Goal: Register for event/course: Sign up to attend an event or enroll in a course

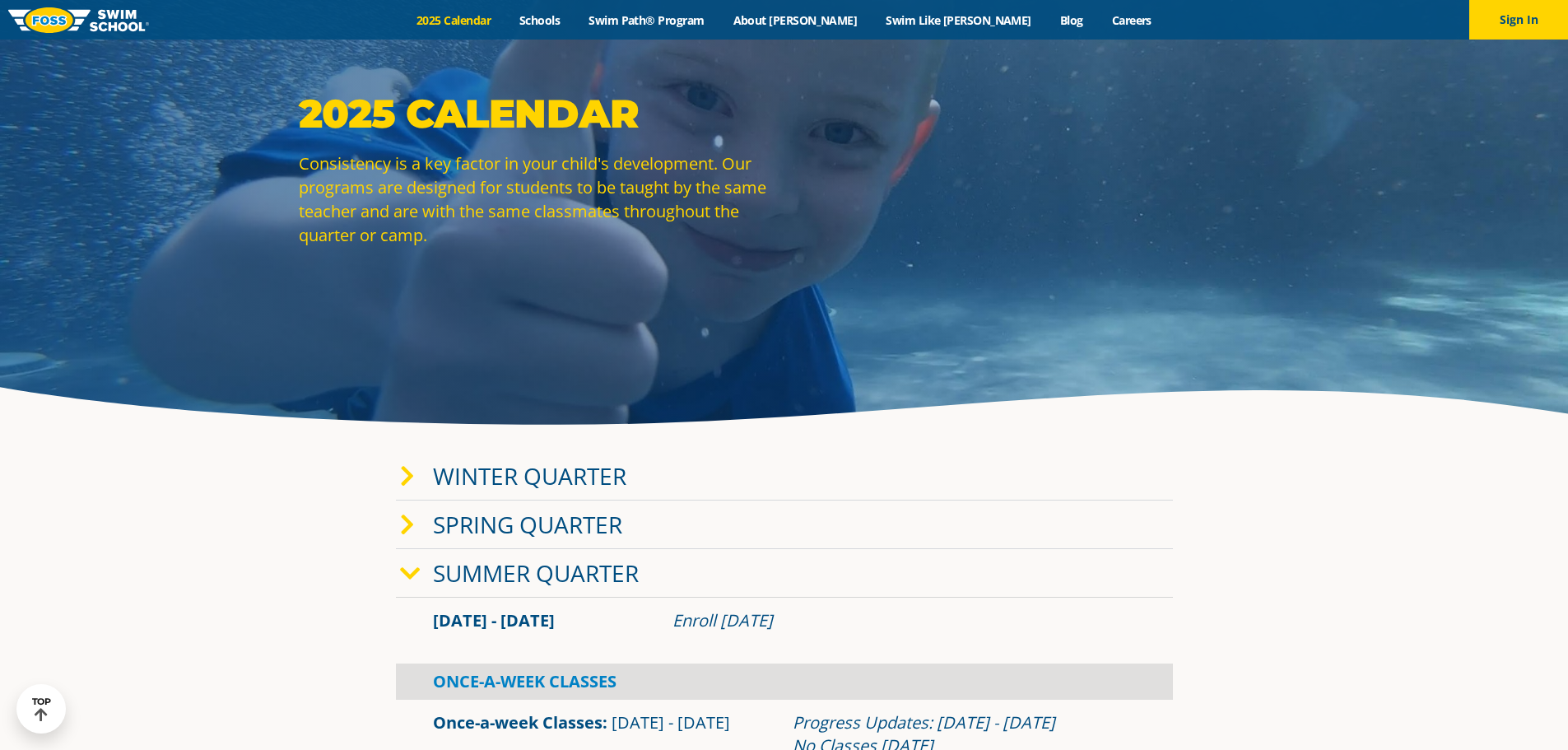
click at [551, 532] on link "Spring Quarter" at bounding box center [528, 525] width 190 height 31
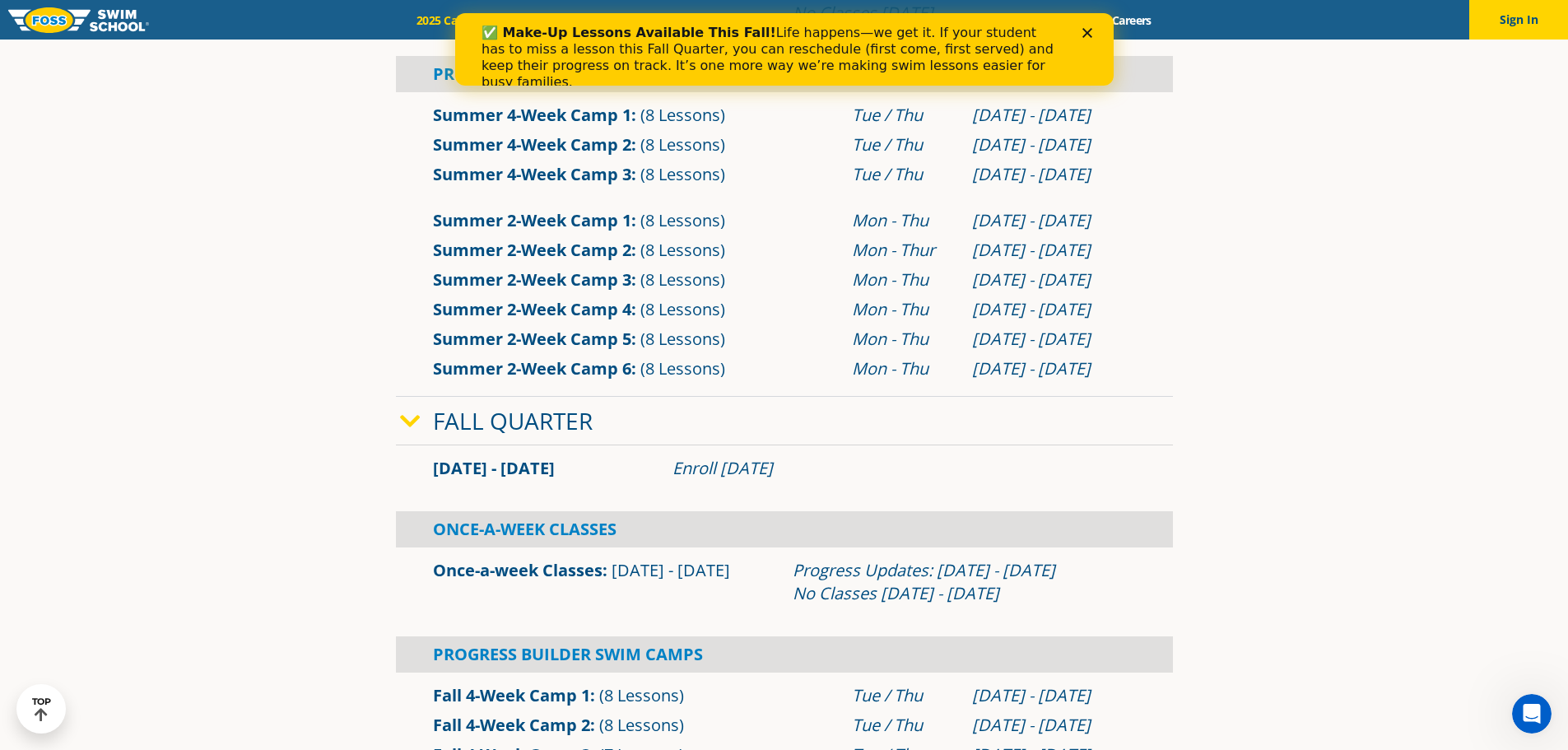
scroll to position [741, 0]
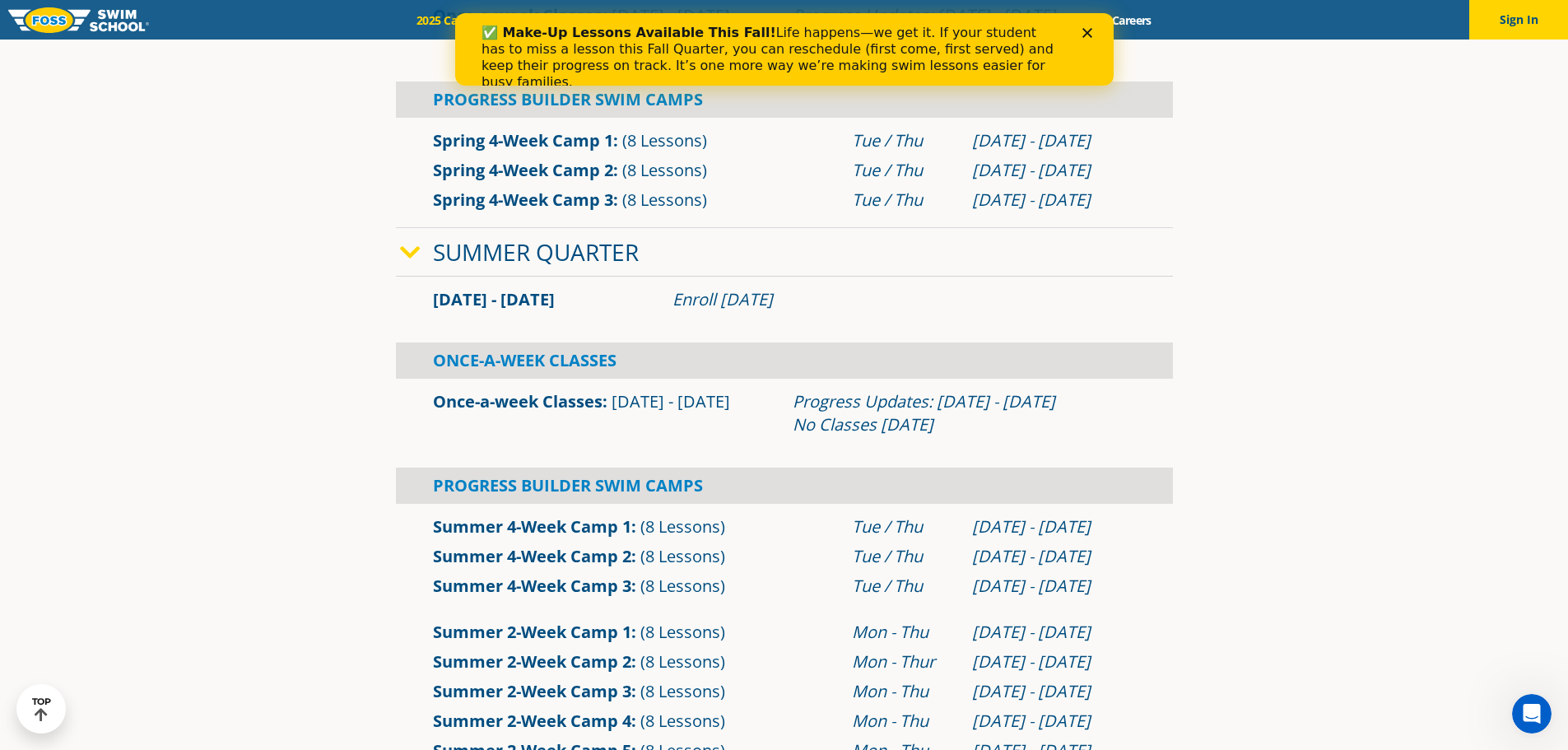
click at [1083, 34] on icon "Close" at bounding box center [1086, 32] width 10 height 10
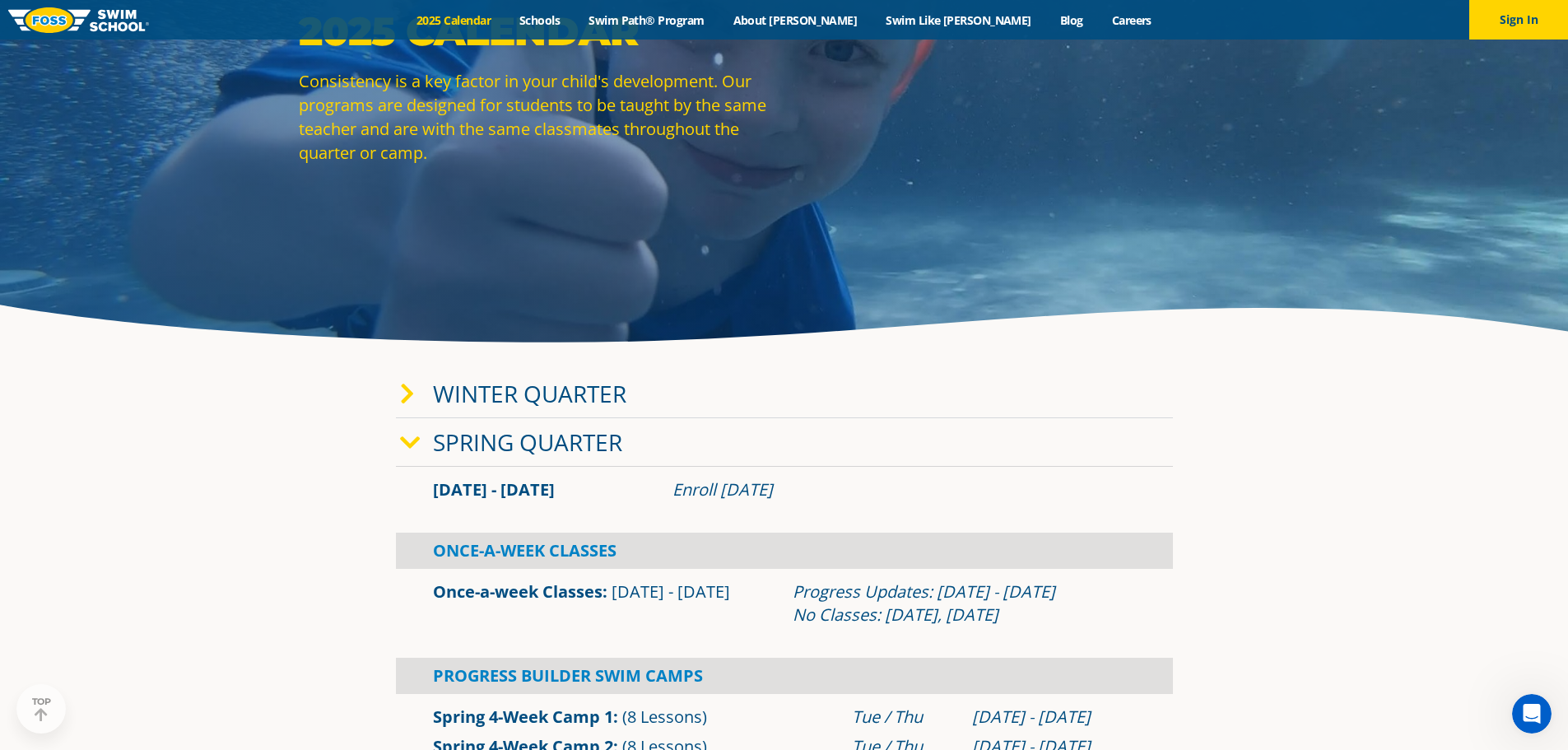
scroll to position [247, 0]
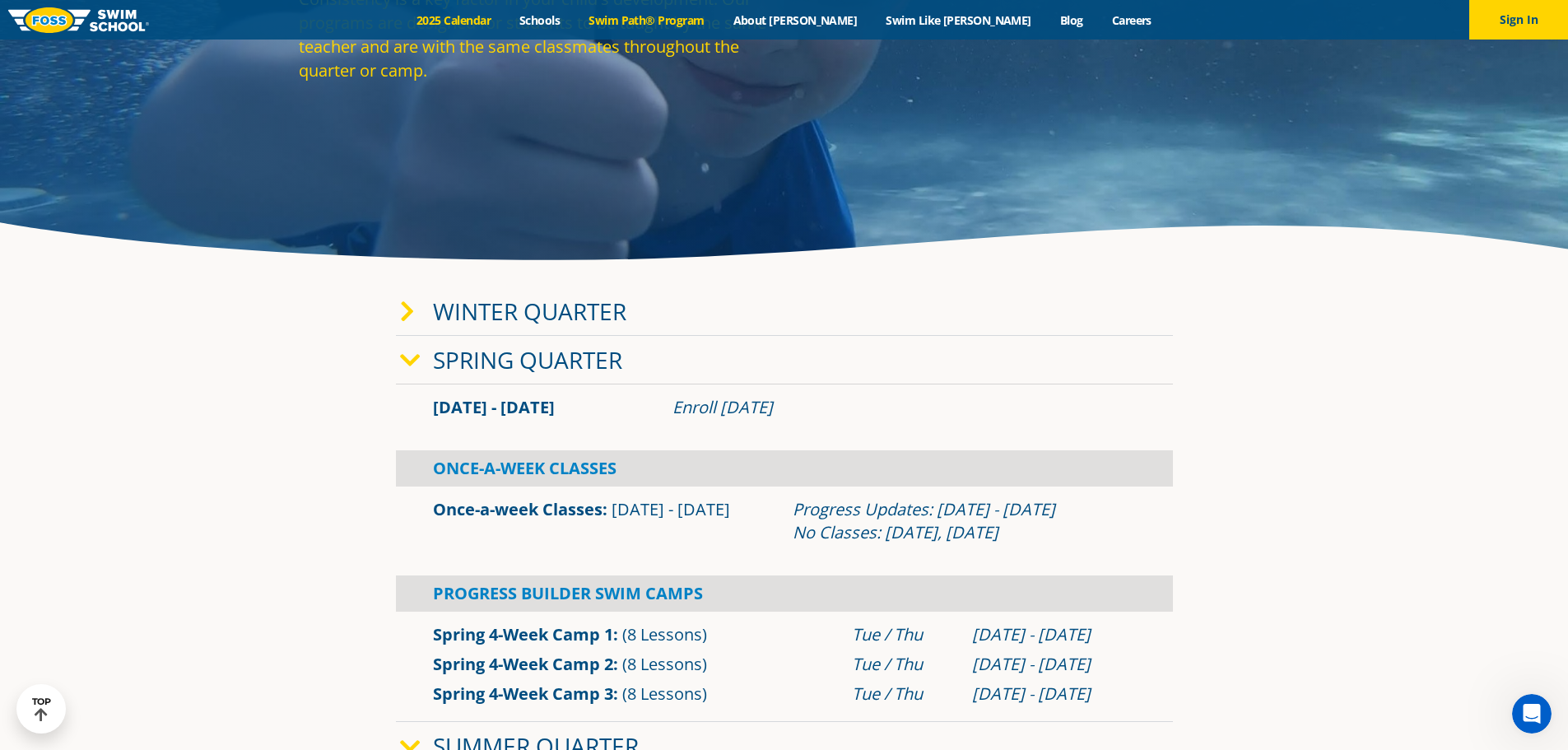
click at [668, 25] on link "Swim Path® Program" at bounding box center [647, 20] width 144 height 16
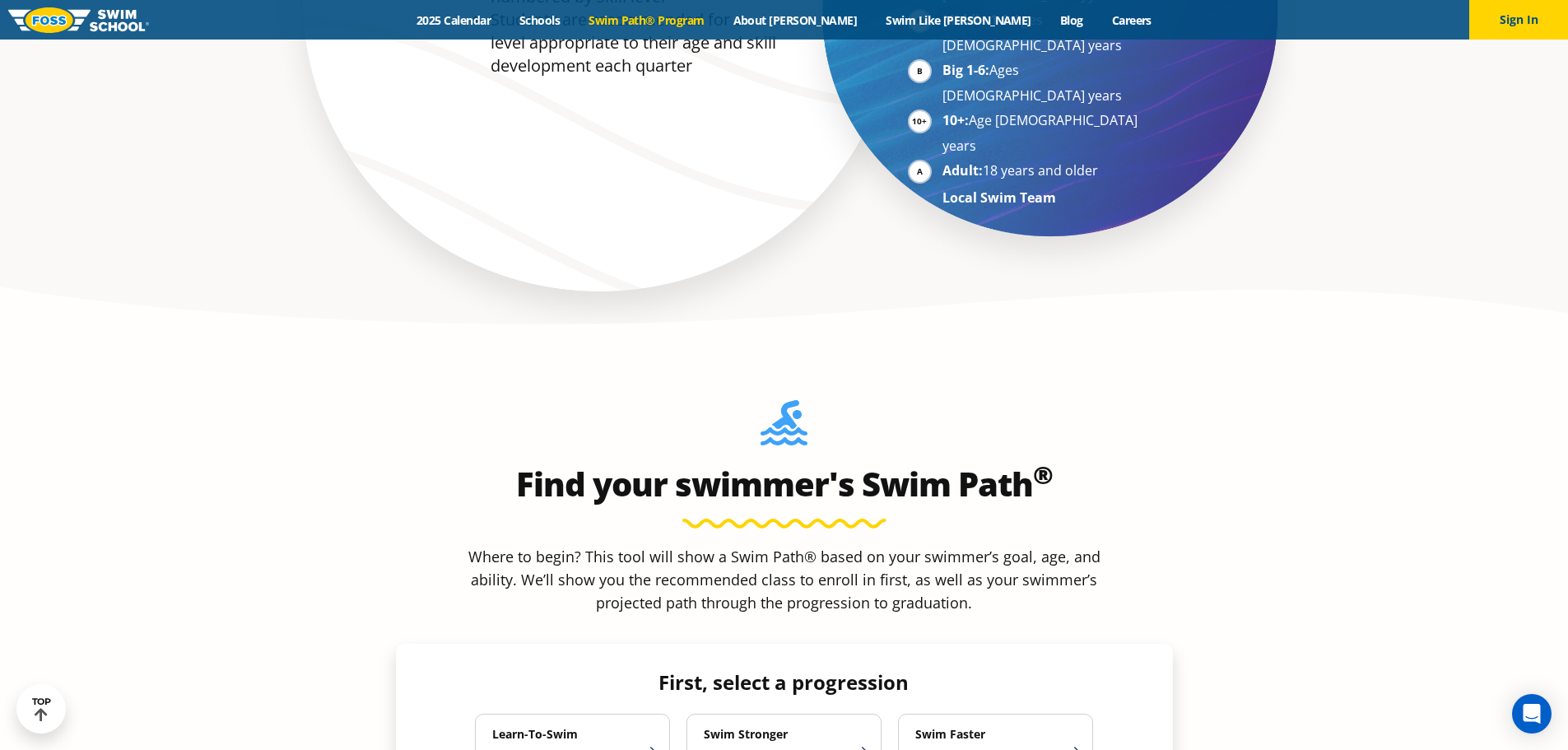
scroll to position [1483, 0]
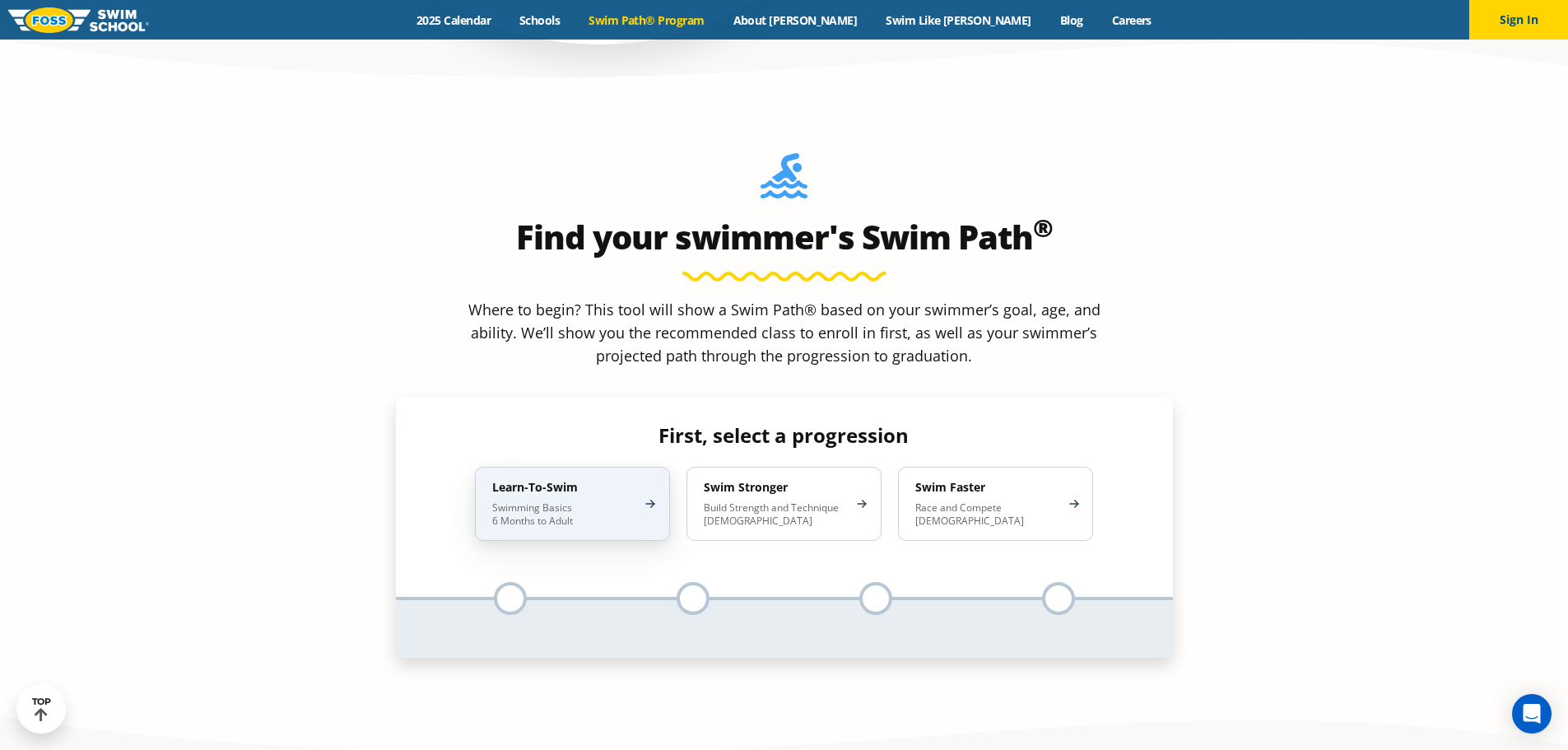
click at [545, 502] on p "Swimming Basics 6 Months to Adult" at bounding box center [564, 515] width 144 height 26
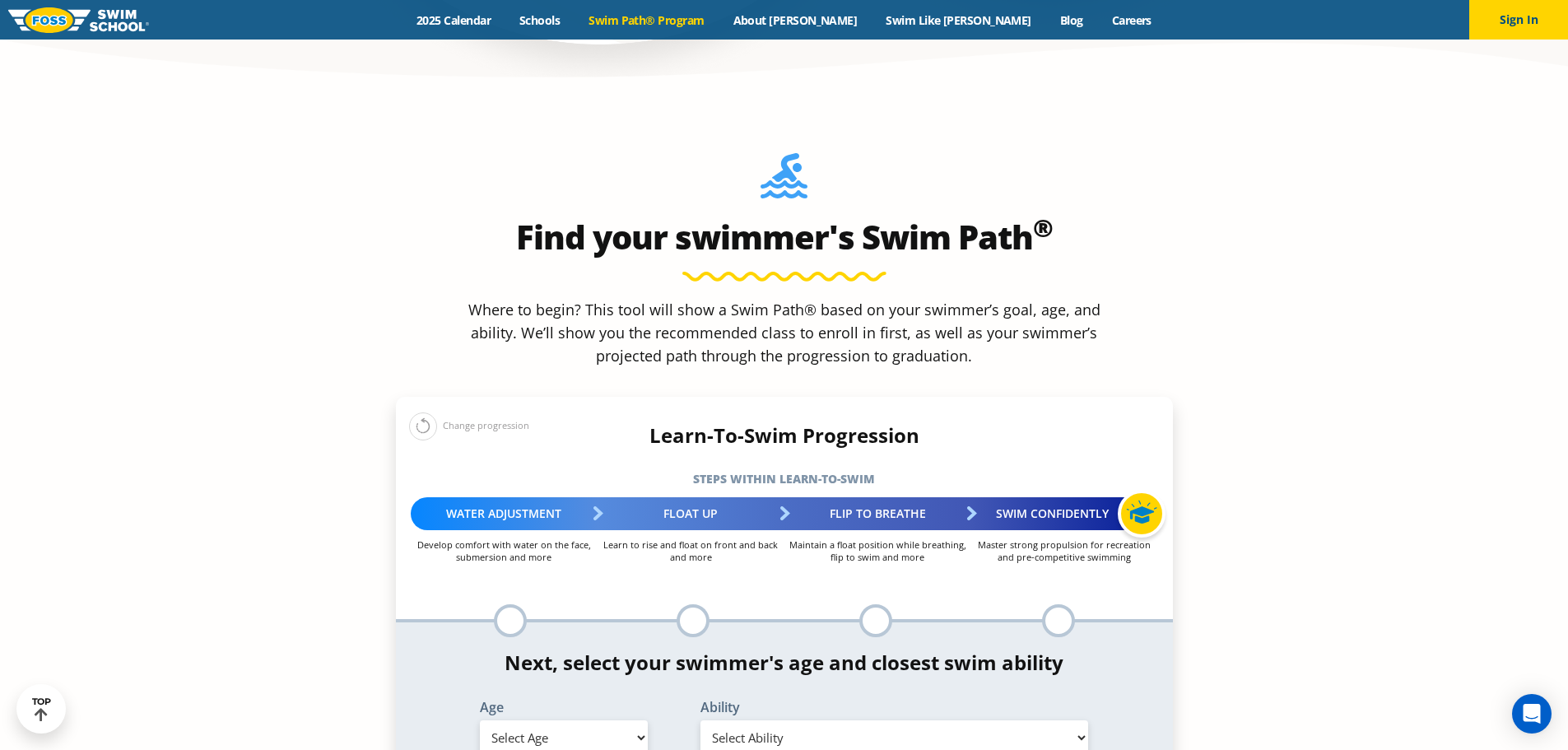
click at [550, 720] on select "Select Age 6 months - 1 year 1 year 2 years 3 years 4 years 5 years 6 years 7 y…" at bounding box center [564, 738] width 168 height 35
select select "3-years"
click at [480, 720] on select "Select Age 6 months - 1 year 1 year 2 years 3 years 4 years 5 years 6 years 7 y…" at bounding box center [564, 738] width 168 height 35
click at [825, 720] on select "Select Ability First in-water experience When in the water, reliant on a life j…" at bounding box center [895, 738] width 389 height 35
select select "3-years-when-in-the-water-reliant-on-a-life-jacket-or-floatation-device"
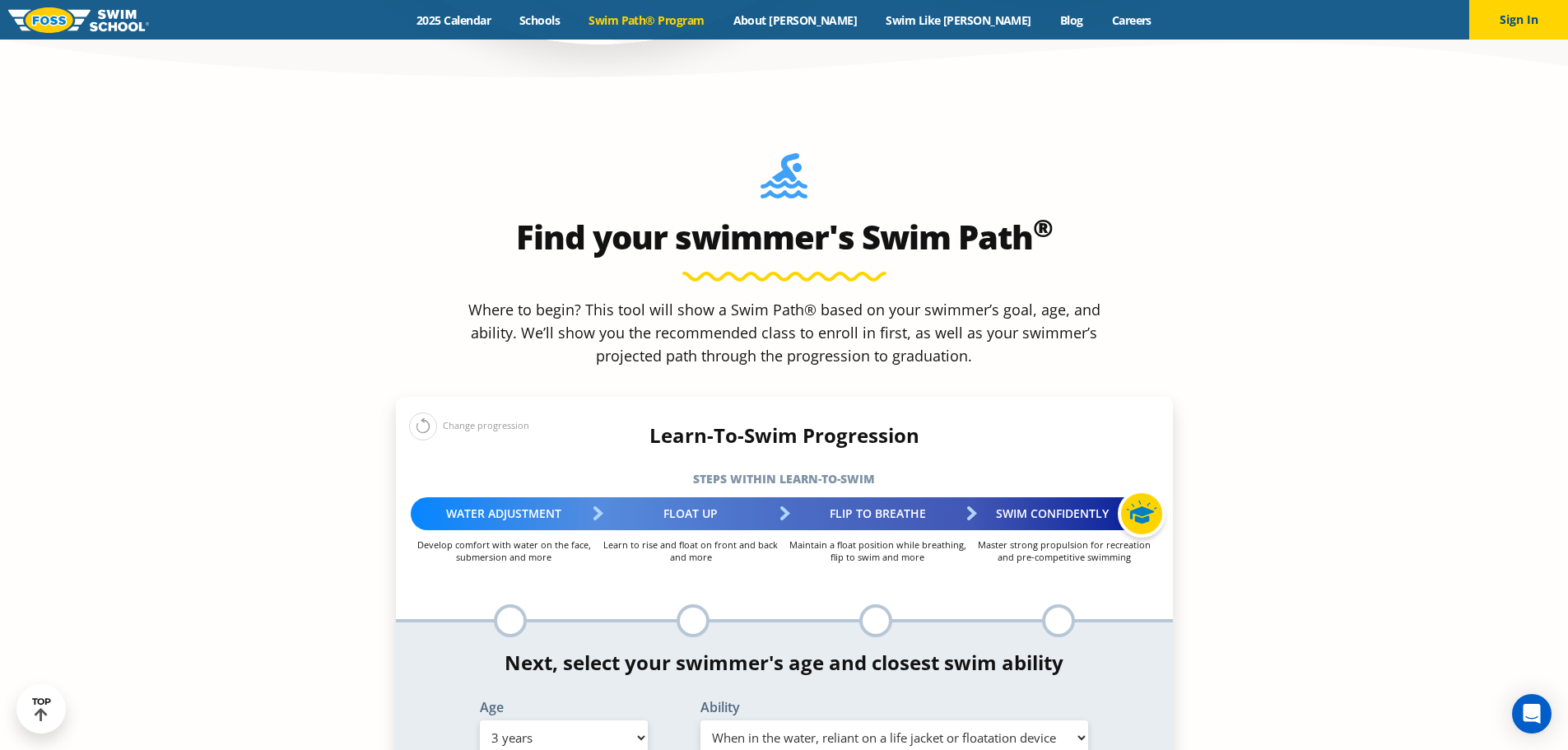
click at [701, 720] on select "Select Ability First in-water experience When in the water, reliant on a life j…" at bounding box center [895, 738] width 389 height 35
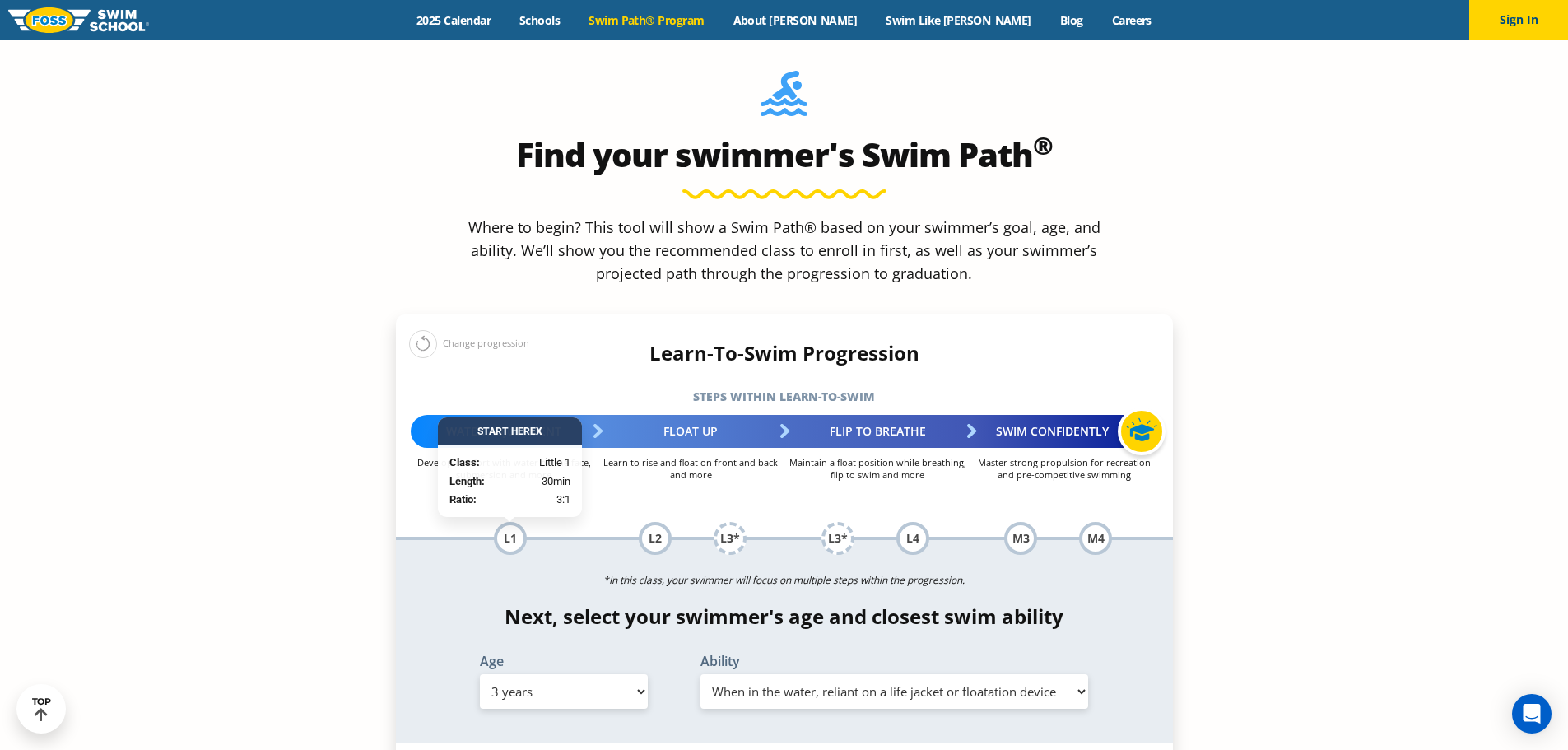
scroll to position [1730, 0]
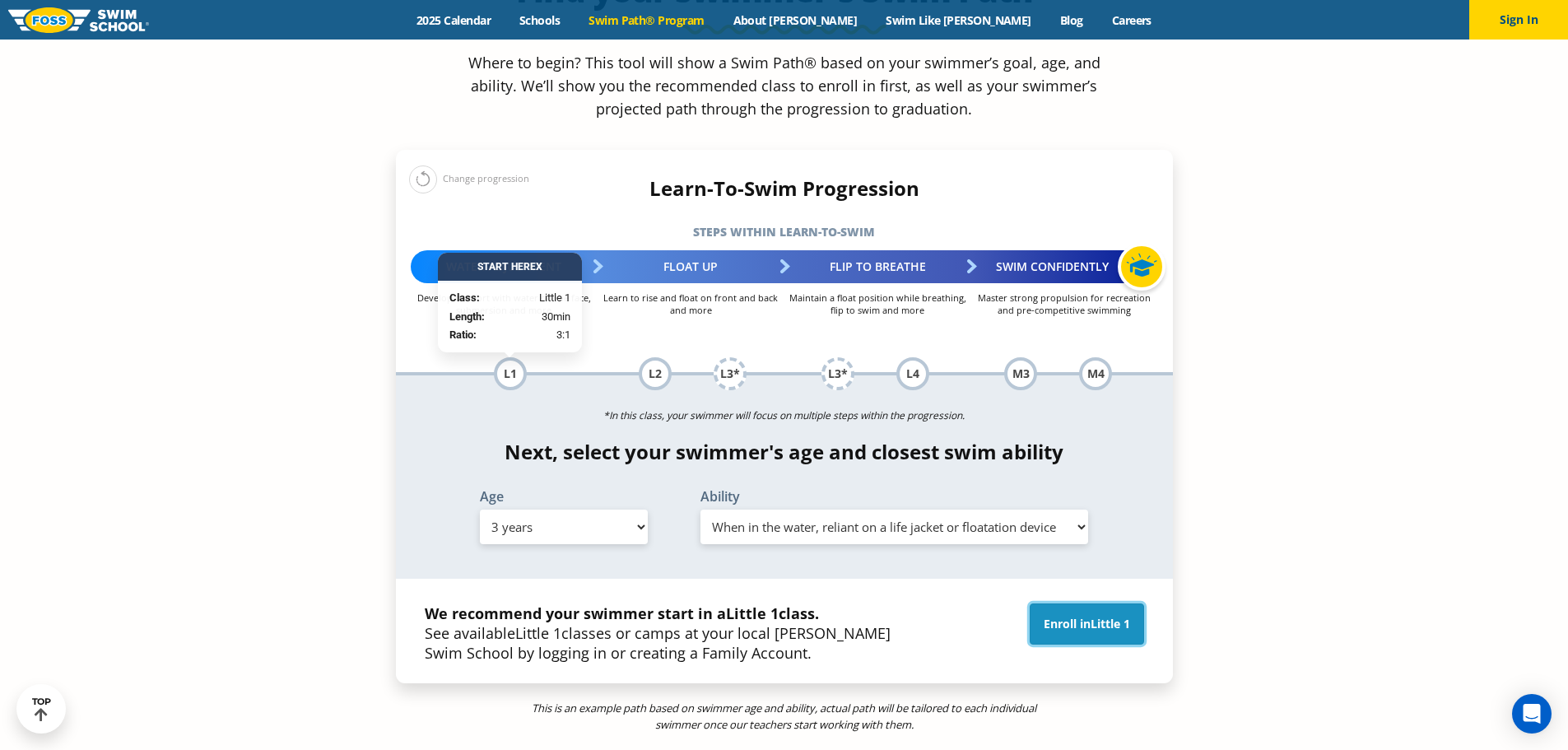
click at [1053, 604] on link "Enroll in Little 1" at bounding box center [1087, 624] width 115 height 41
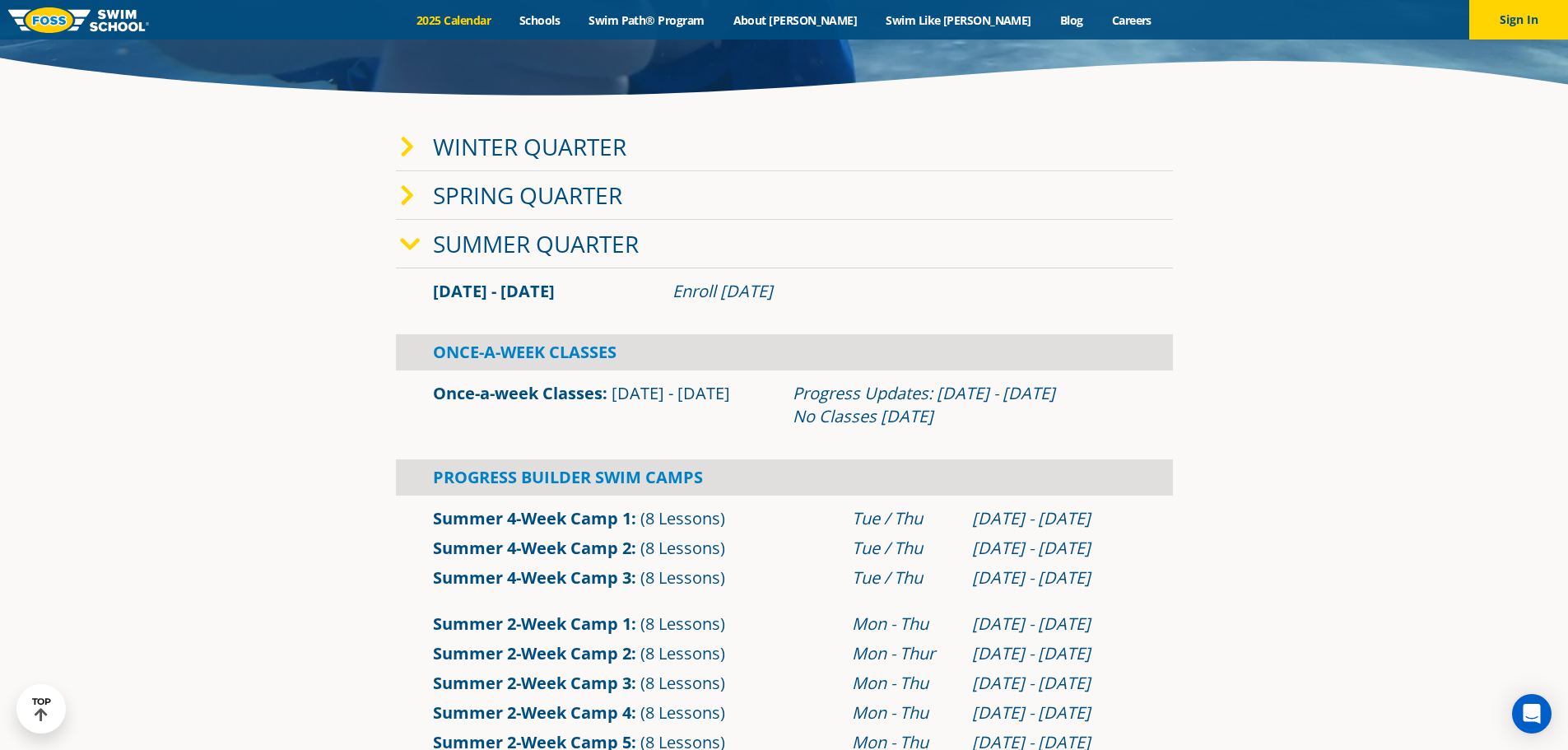
scroll to position [494, 0]
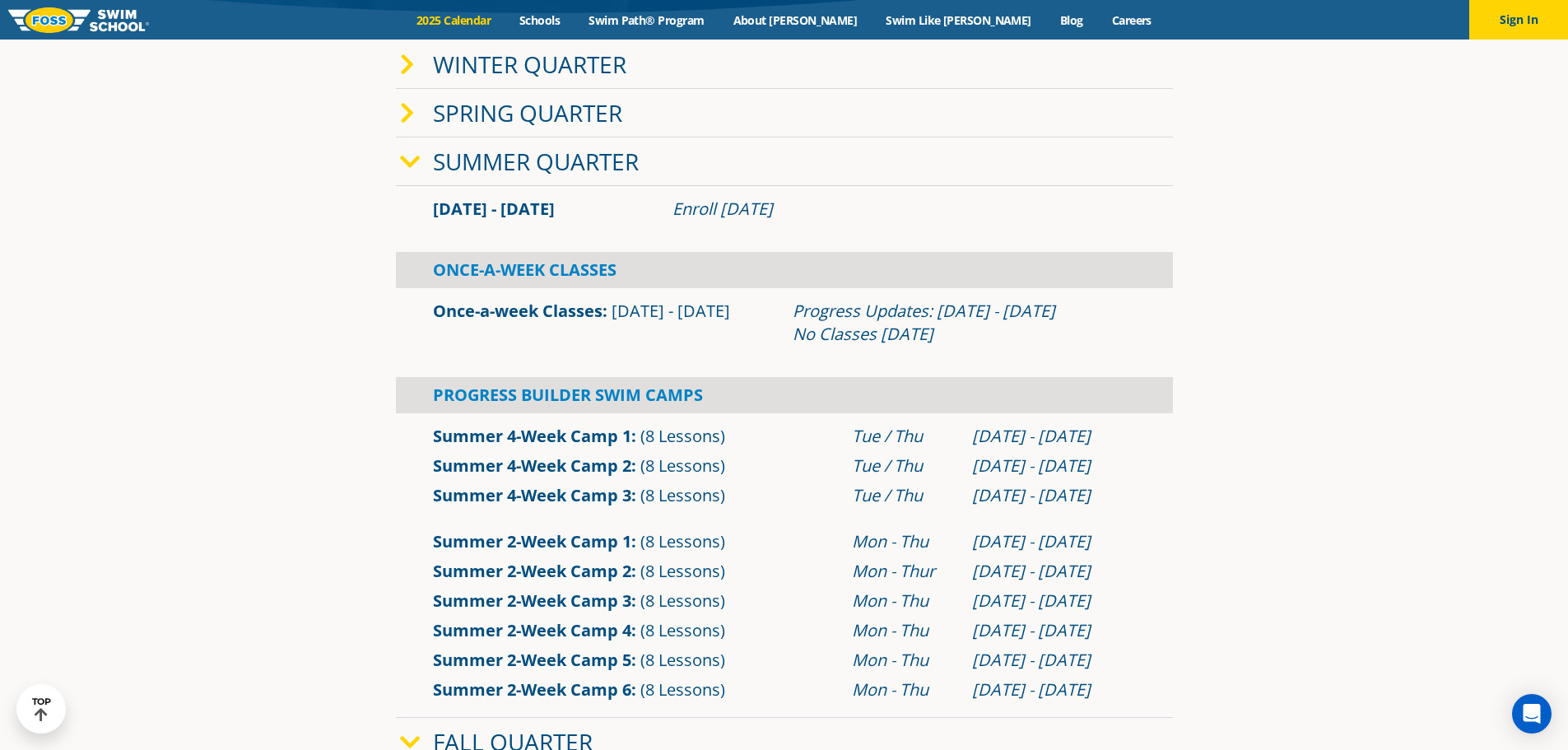
click at [492, 110] on link "Spring Quarter" at bounding box center [528, 113] width 190 height 31
